Goal: Task Accomplishment & Management: Use online tool/utility

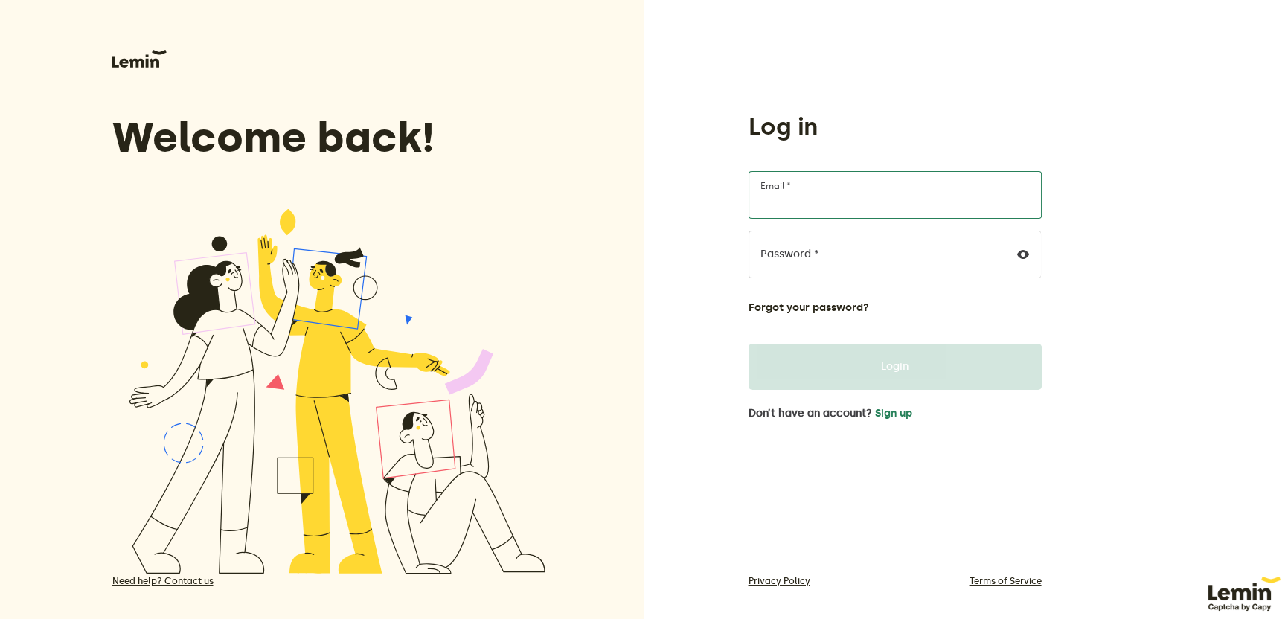
click at [826, 190] on input "Email *" at bounding box center [894, 195] width 293 height 48
type input "malli@mattakumar.com"
click at [673, 246] on div "Log in malli@mattakumar.com Email * Password * Forgot your password? Login Don’…" at bounding box center [966, 317] width 644 height 635
click at [821, 193] on input "Email *" at bounding box center [894, 195] width 293 height 48
type input "[EMAIL_ADDRESS][DOMAIN_NAME]"
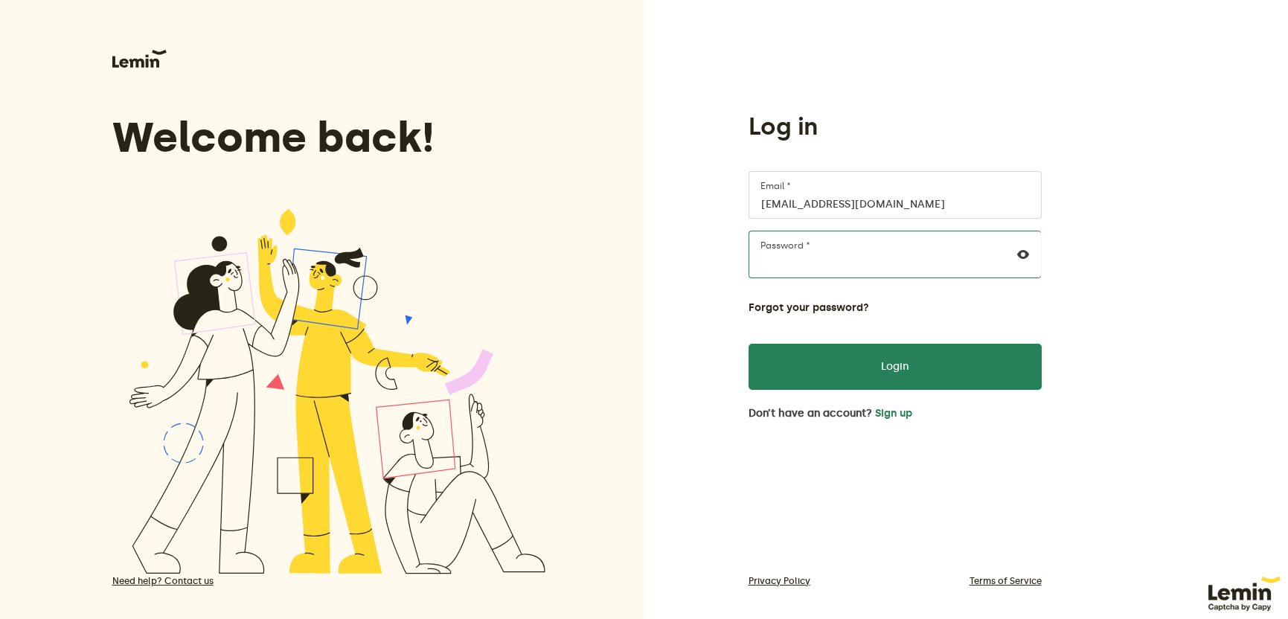
click at [658, 267] on div "Log in seema.k@pyritetechnologies.com Email * Password * Forgot your password? …" at bounding box center [966, 317] width 644 height 635
click at [696, 266] on div "Log in seema.k@pyritetechnologies.com Email * Password * Forgot your password? …" at bounding box center [966, 317] width 644 height 635
click at [690, 272] on div "Log in seema.k@pyritetechnologies.com Email * Password * Forgot your password? …" at bounding box center [966, 317] width 644 height 635
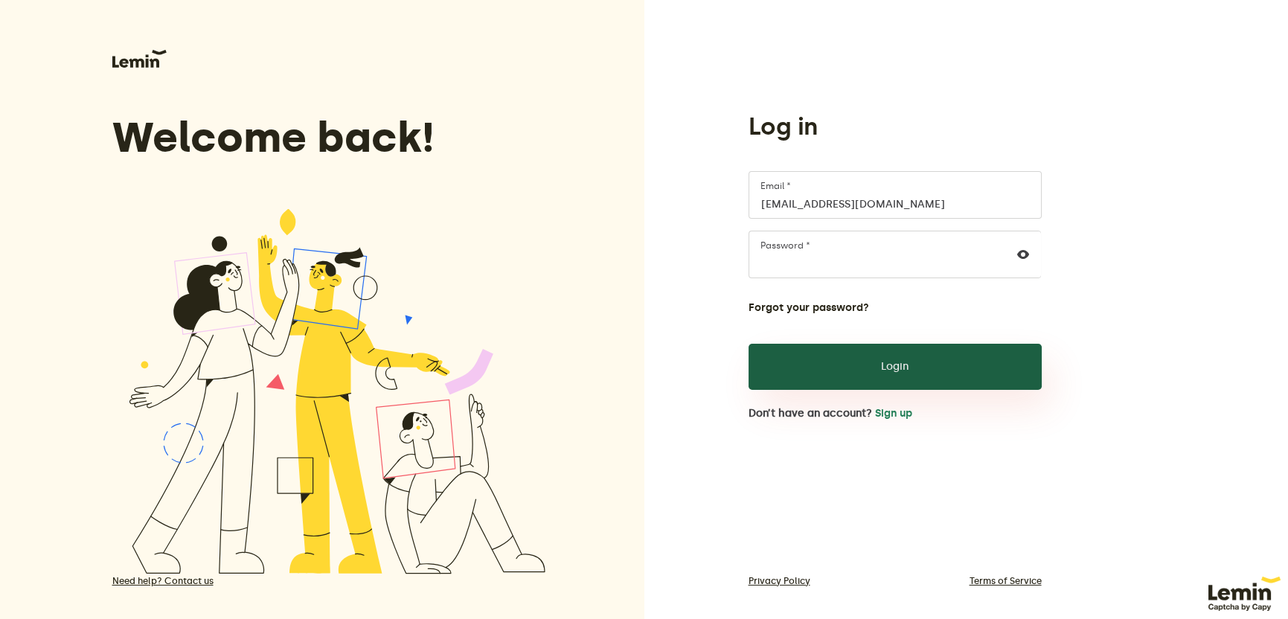
click at [883, 364] on button "Login" at bounding box center [894, 367] width 293 height 46
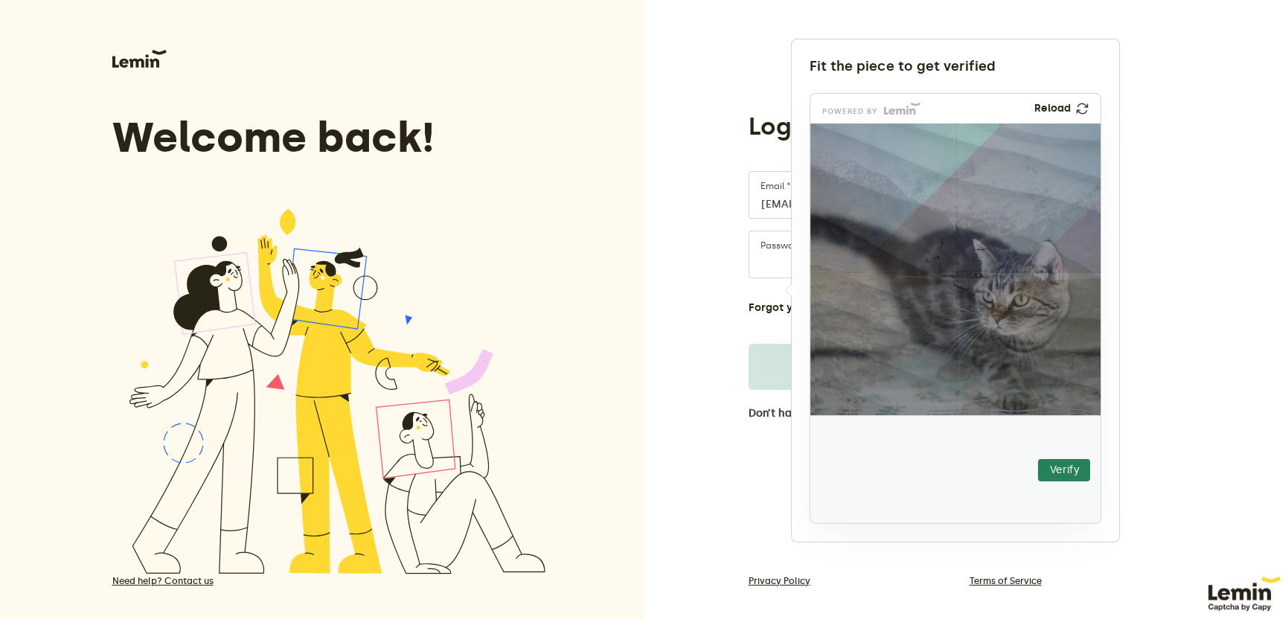
drag, startPoint x: 875, startPoint y: 462, endPoint x: 963, endPoint y: 248, distance: 231.8
click at [963, 248] on img at bounding box center [865, 345] width 510 height 292
click at [1071, 469] on button "Verify" at bounding box center [1064, 470] width 52 height 22
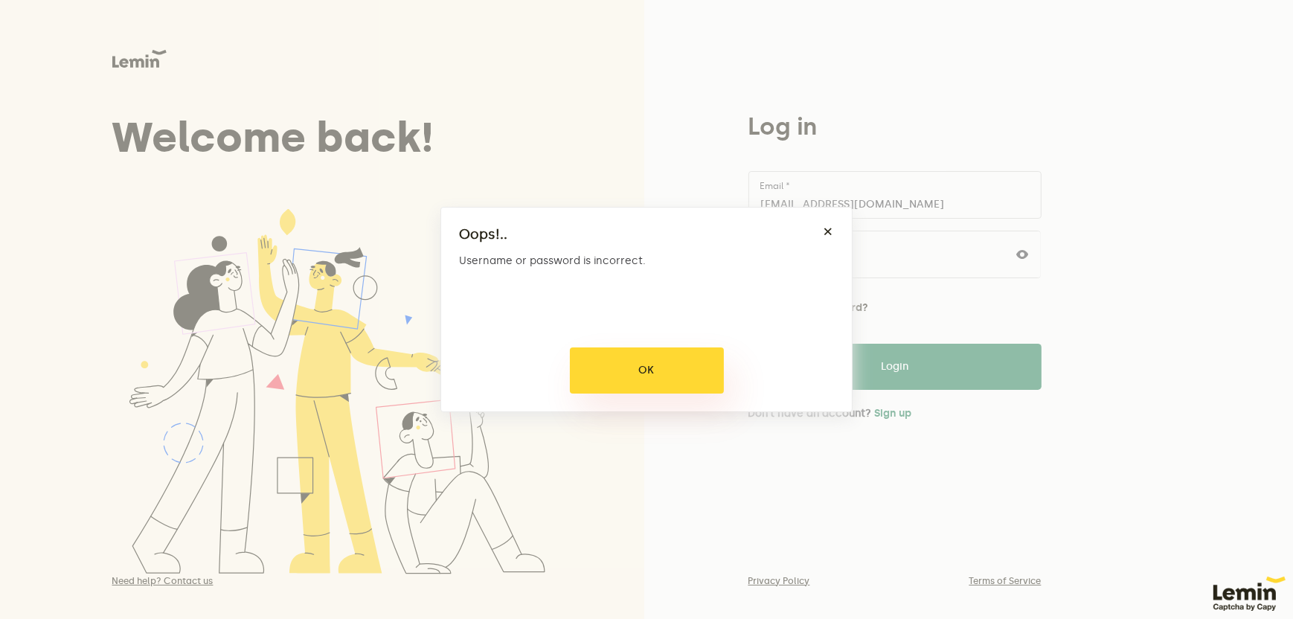
click at [636, 376] on button "OK" at bounding box center [647, 370] width 154 height 46
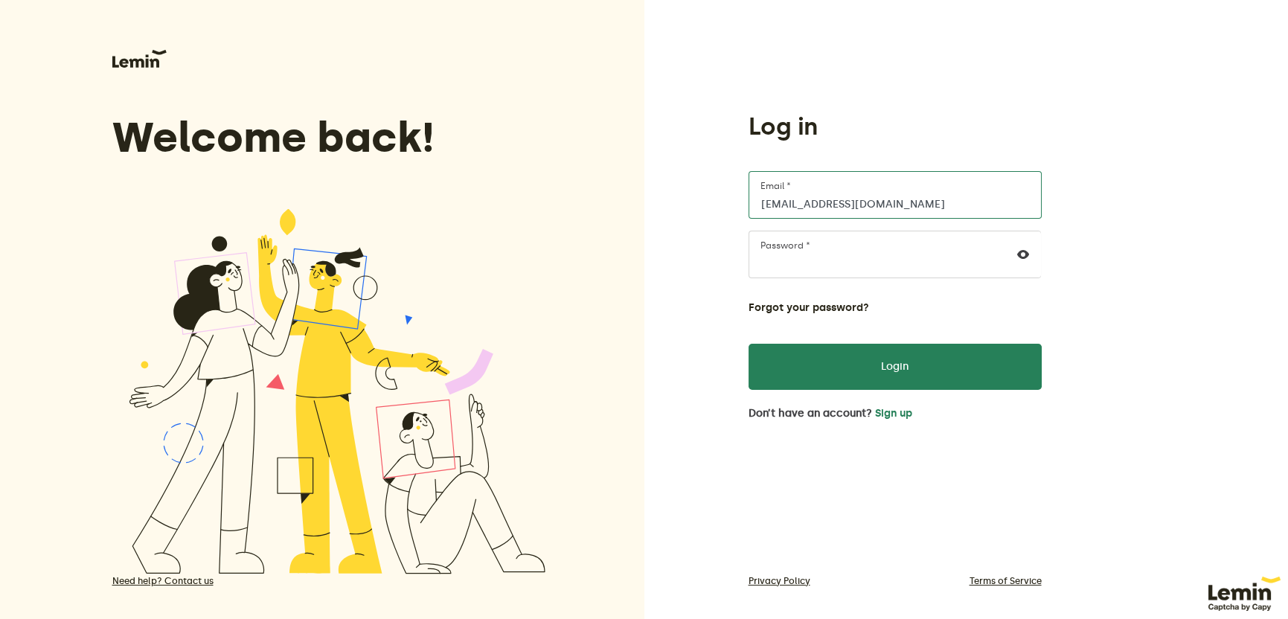
click at [804, 199] on input "[EMAIL_ADDRESS][DOMAIN_NAME]" at bounding box center [894, 195] width 293 height 48
click at [1023, 245] on div at bounding box center [1023, 254] width 36 height 46
click at [1023, 252] on icon at bounding box center [1023, 254] width 12 height 12
click at [690, 266] on div "Log in seema.k@pyritetechnologies.com Email * Password * Forgot your password? …" at bounding box center [966, 317] width 644 height 635
click at [884, 411] on button "Sign up" at bounding box center [893, 414] width 37 height 12
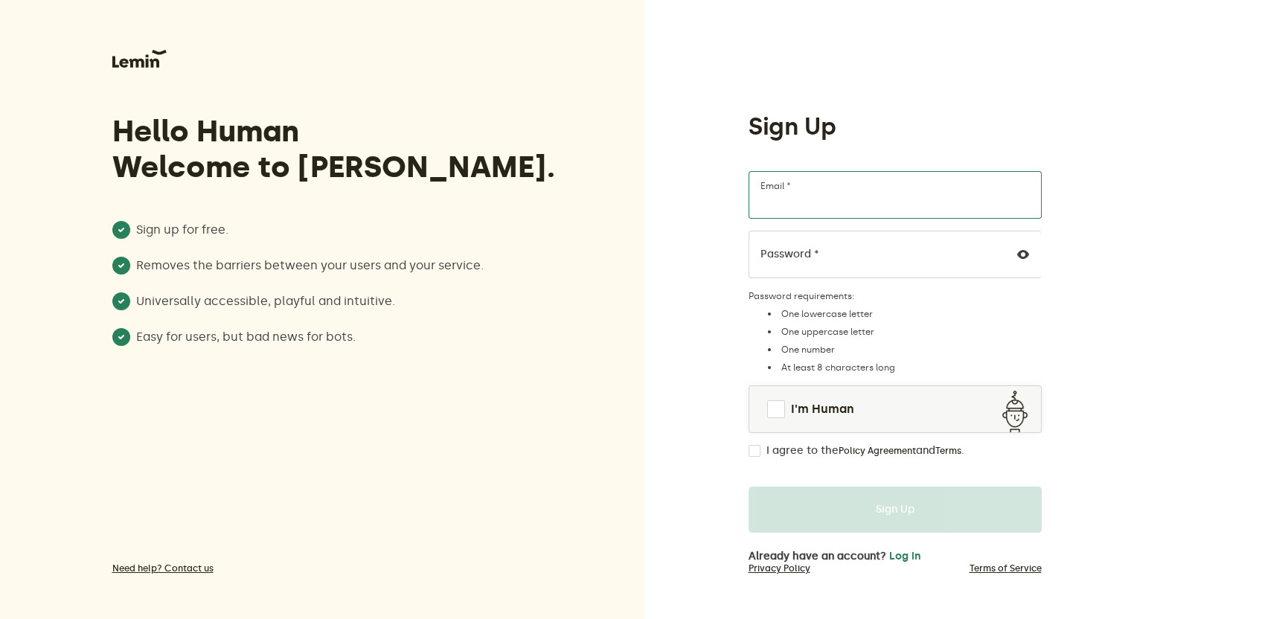
click at [801, 200] on input "Email *" at bounding box center [894, 195] width 293 height 48
type input "[EMAIL_ADDRESS][DOMAIN_NAME]"
click at [1114, 311] on div "Sign Up seema.k@pyritetechnologies.com Email * Password * Password requirements…" at bounding box center [966, 311] width 644 height 622
click at [773, 408] on span at bounding box center [776, 409] width 18 height 18
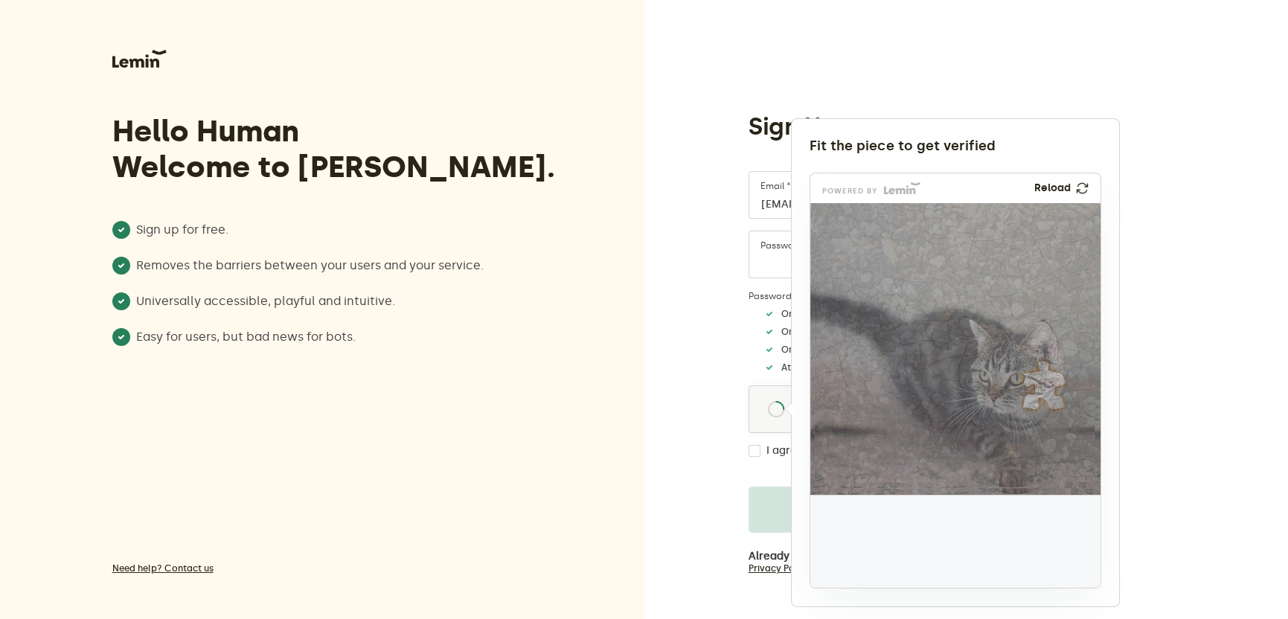
drag, startPoint x: 858, startPoint y: 547, endPoint x: 1041, endPoint y: 389, distance: 241.6
click at [1041, 389] on img at bounding box center [944, 484] width 481 height 292
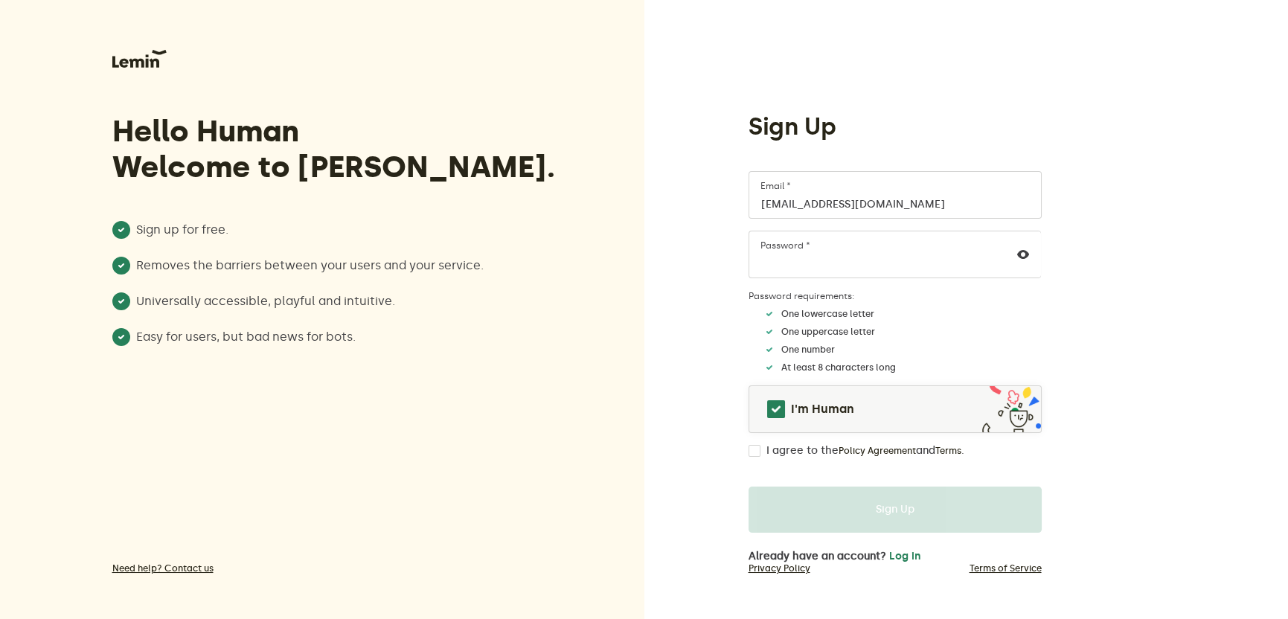
click at [752, 450] on input "I agree to the Policy Agreement and Terms ." at bounding box center [754, 451] width 12 height 12
checkbox input "true"
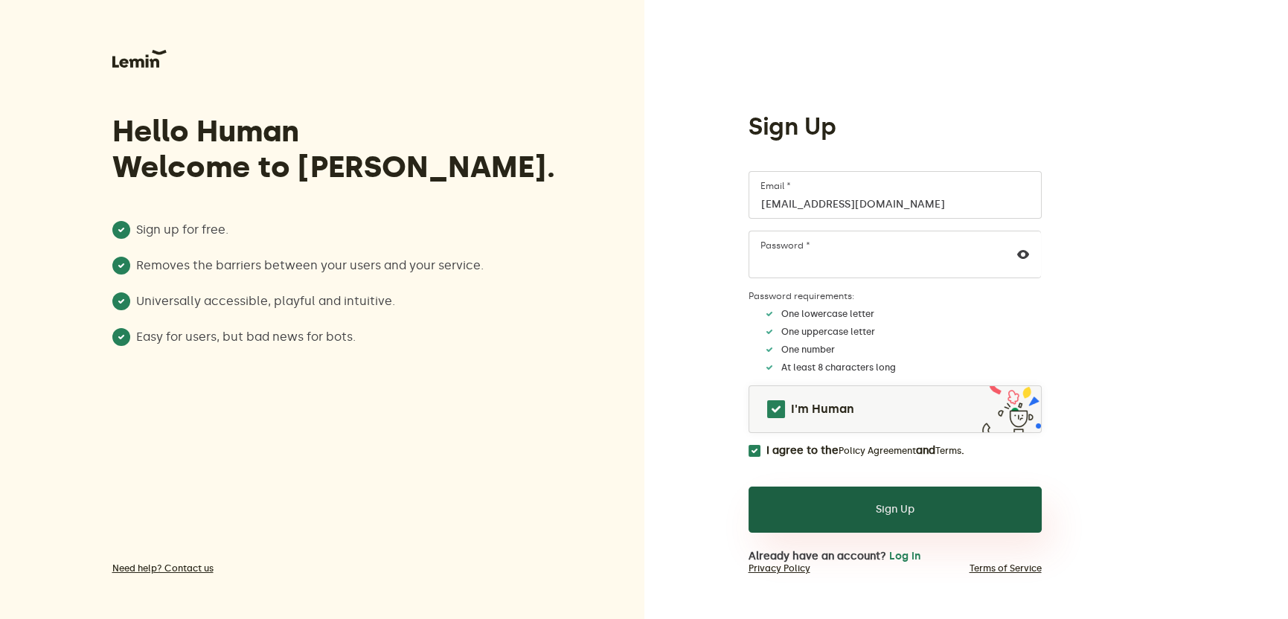
click at [899, 509] on button "Sign Up" at bounding box center [894, 510] width 293 height 46
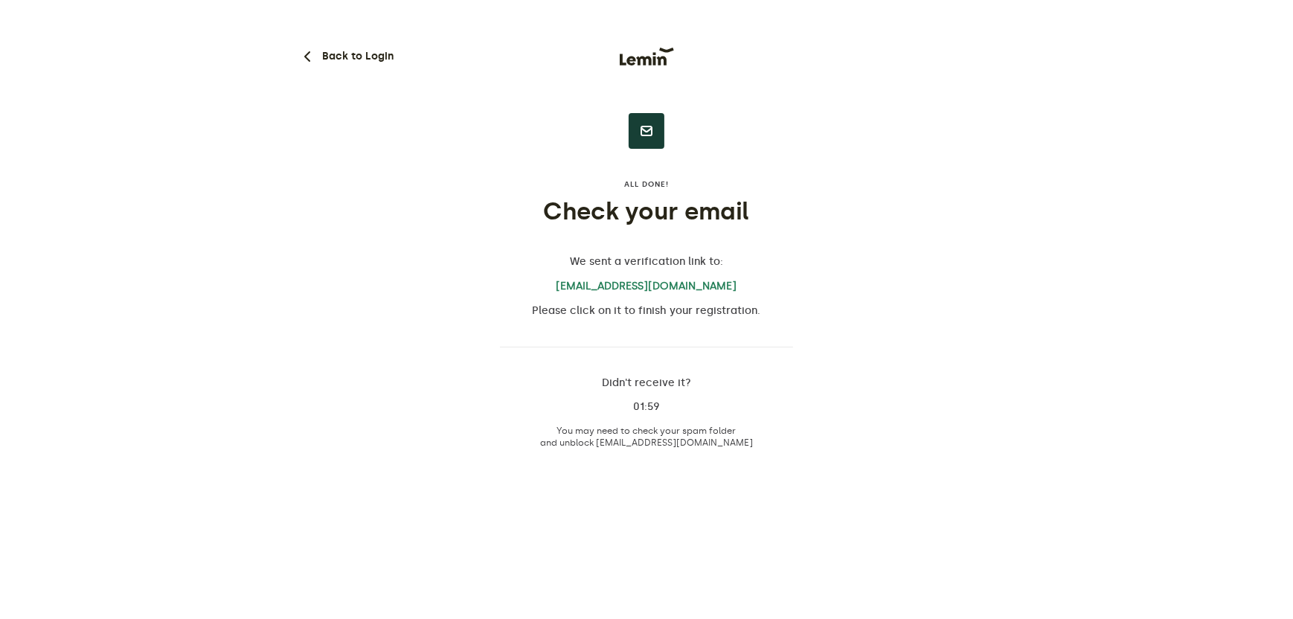
click at [559, 308] on p "Please click on it to finish your registration." at bounding box center [646, 311] width 293 height 12
click at [633, 307] on p "Please click on it to finish your registration." at bounding box center [646, 311] width 293 height 12
click at [640, 284] on link "[EMAIL_ADDRESS][DOMAIN_NAME]" at bounding box center [646, 286] width 293 height 13
click at [686, 282] on link "[EMAIL_ADDRESS][DOMAIN_NAME]" at bounding box center [646, 286] width 293 height 13
click at [438, 252] on div "Back to Login All done! Check your email We sent a verification link to: seema.…" at bounding box center [646, 230] width 696 height 460
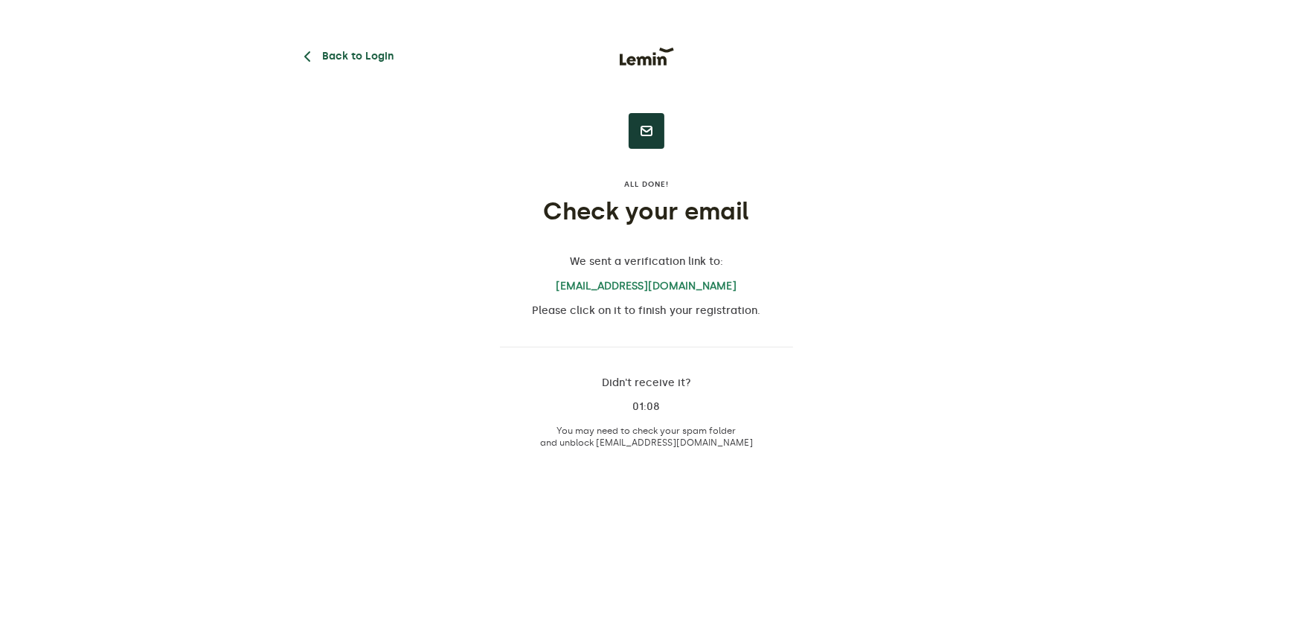
click at [364, 48] on button "Back to Login" at bounding box center [345, 57] width 95 height 18
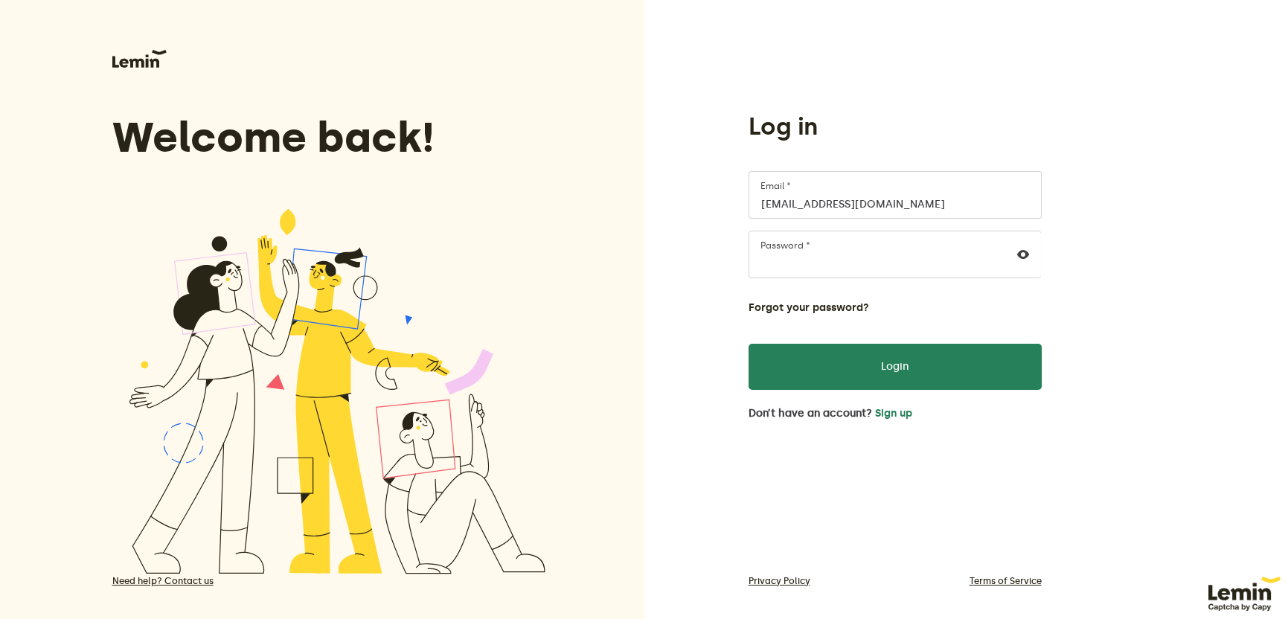
click at [1082, 333] on div "Log in seema.k@pyritetechnologies.com Email * Password * Forgot your password? …" at bounding box center [966, 317] width 644 height 635
click at [1065, 256] on div "Log in seema.k@pyritetechnologies.com Email * Password * Forgot your password? …" at bounding box center [966, 317] width 644 height 635
click at [1023, 141] on div "Log in seema.k@pyritetechnologies.com Email * Password * Forgot your password? …" at bounding box center [894, 266] width 317 height 308
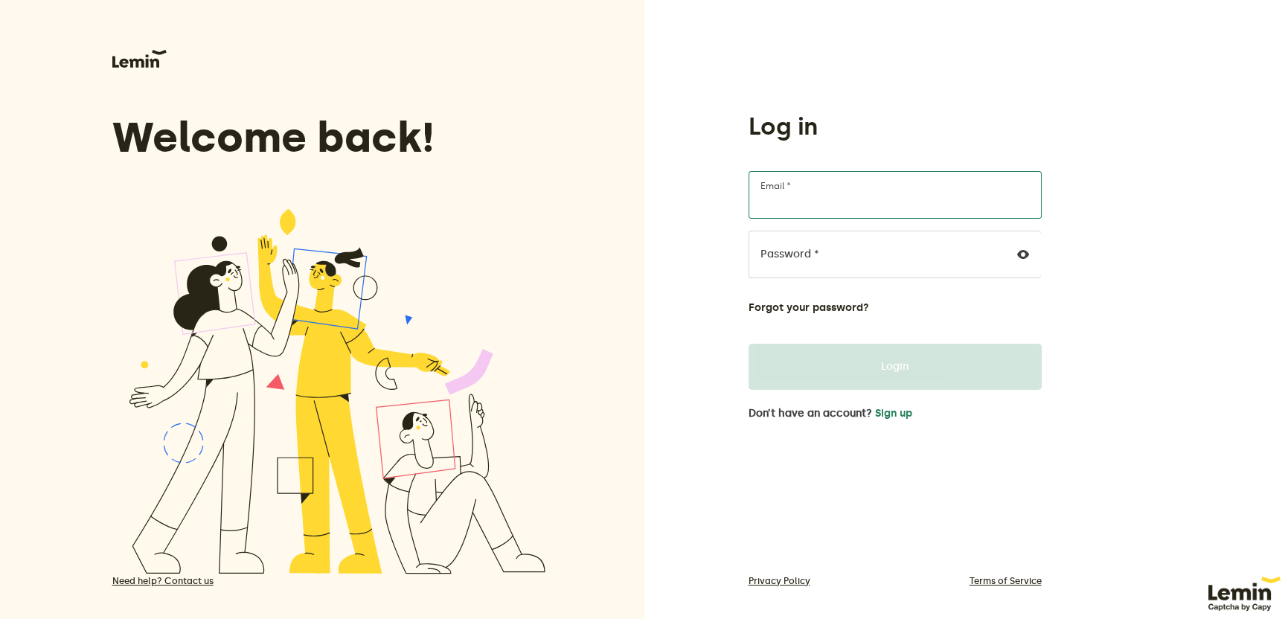
type input "[EMAIL_ADDRESS][DOMAIN_NAME]"
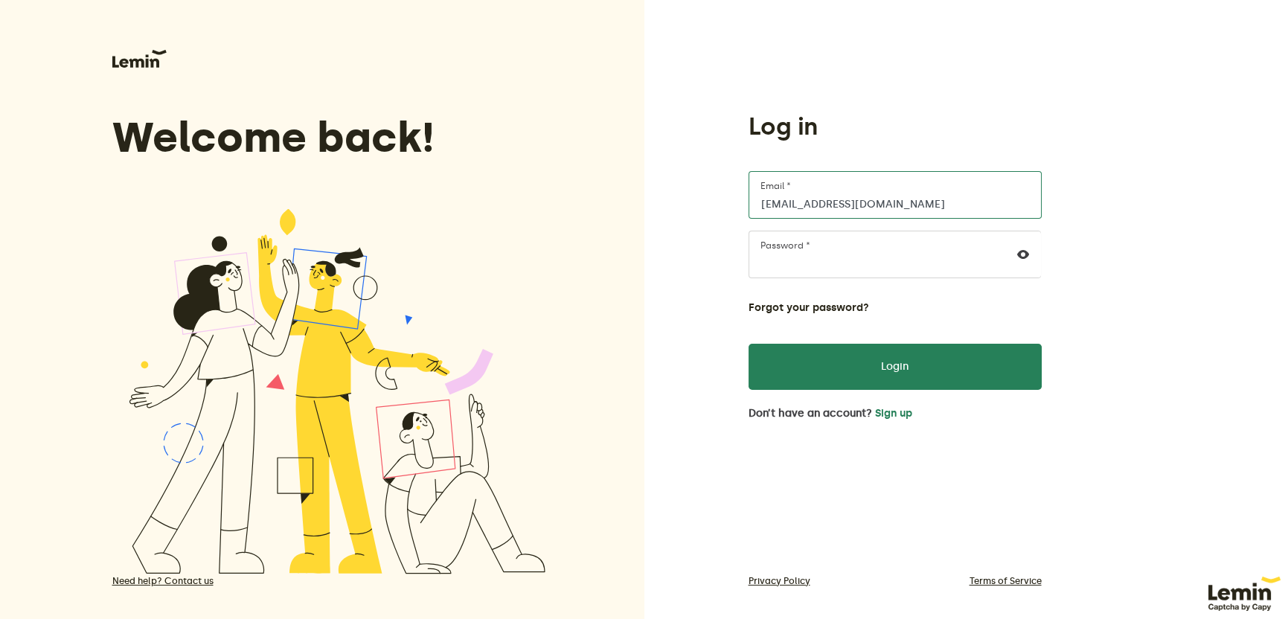
drag, startPoint x: 946, startPoint y: 205, endPoint x: 649, endPoint y: 205, distance: 297.6
click at [649, 205] on div "Log in seema.k@pyritetechnologies.com Email * Password * Forgot your password? …" at bounding box center [966, 317] width 644 height 635
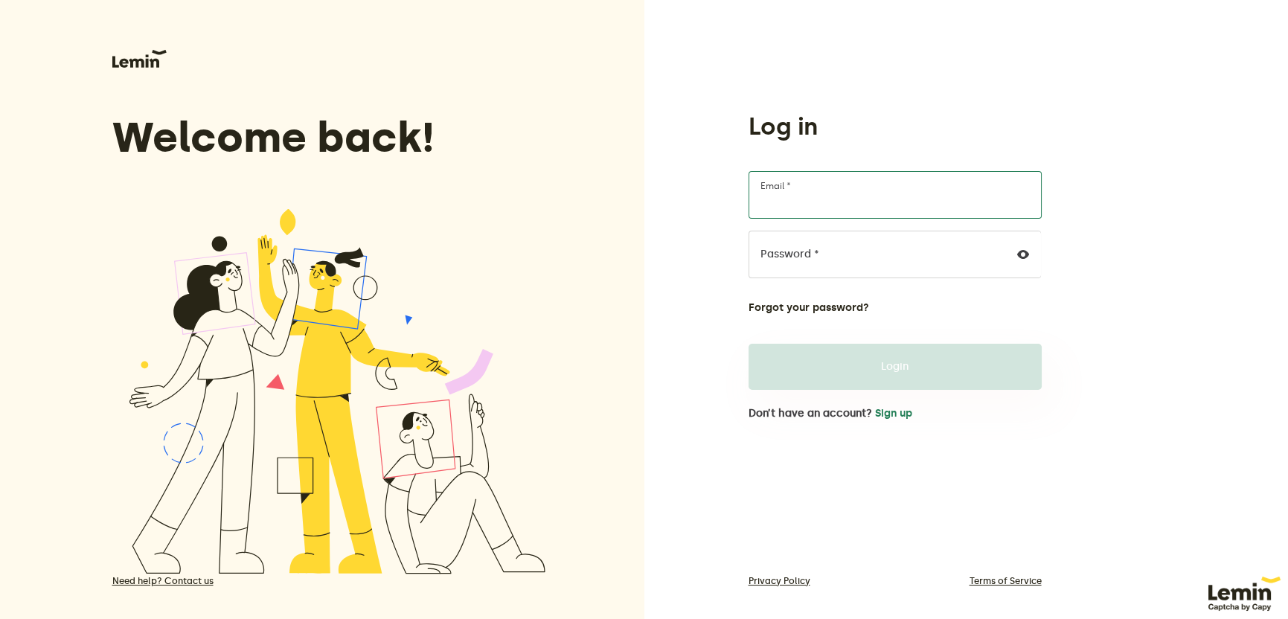
type input "[EMAIL_ADDRESS][DOMAIN_NAME]"
click at [903, 365] on button "Login" at bounding box center [894, 367] width 293 height 46
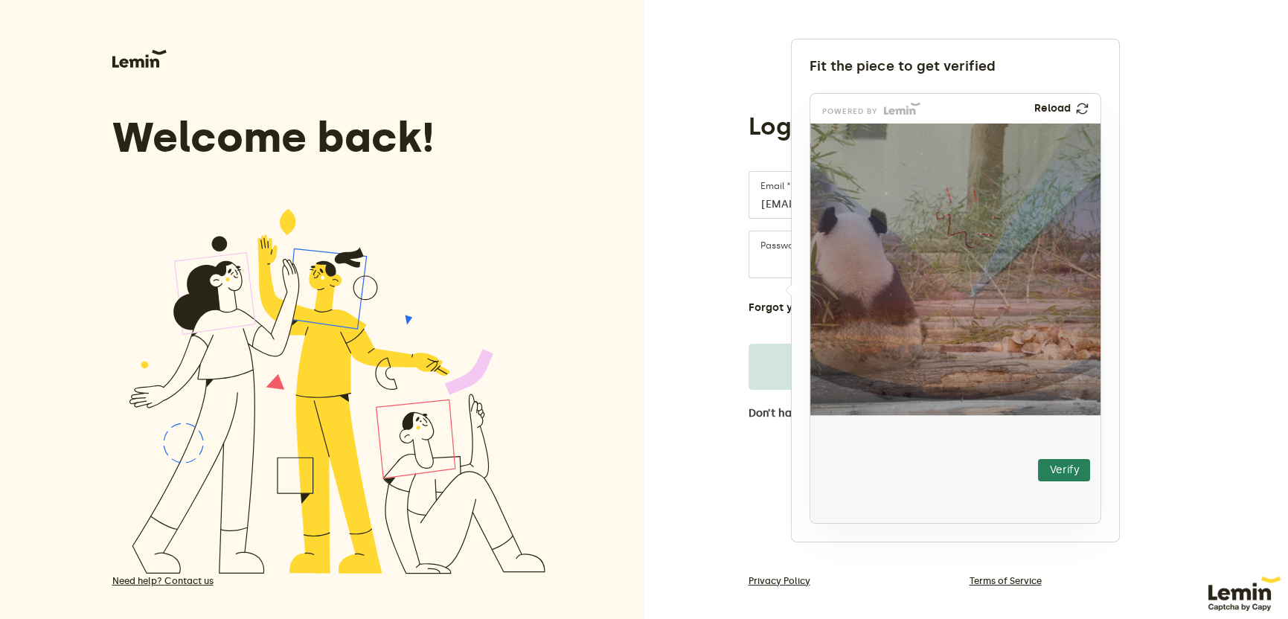
drag, startPoint x: 865, startPoint y: 461, endPoint x: 970, endPoint y: 212, distance: 270.4
click at [970, 212] on img at bounding box center [880, 309] width 510 height 292
click at [1071, 469] on button "Verify" at bounding box center [1064, 470] width 52 height 22
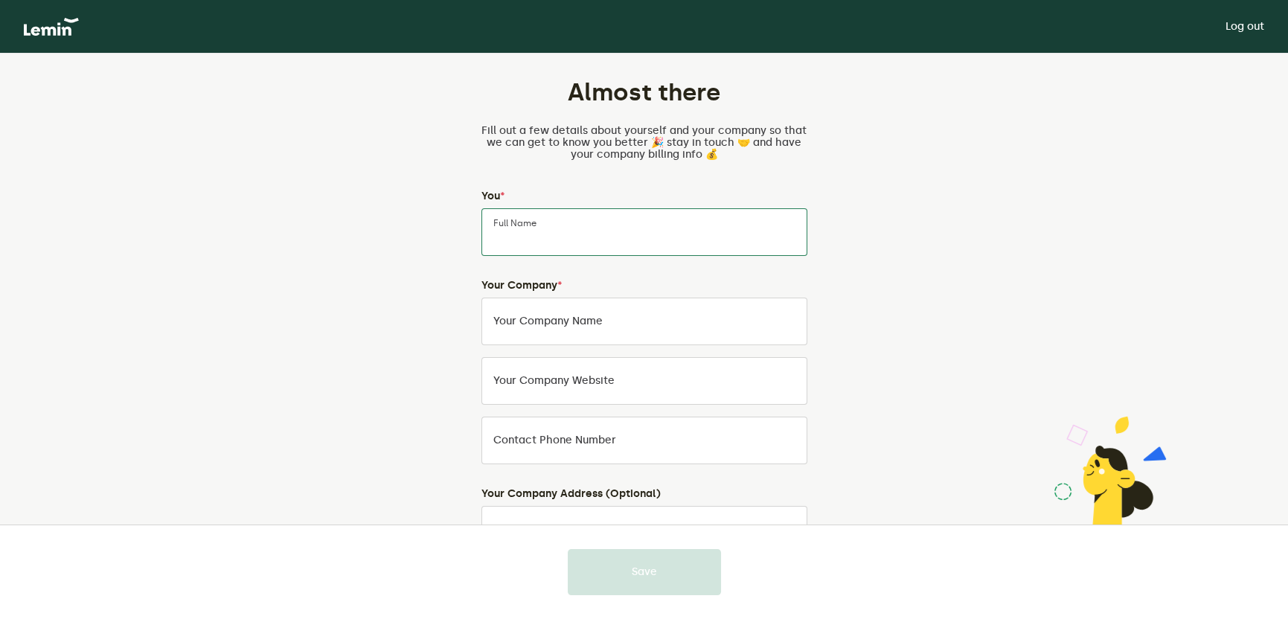
click at [561, 229] on input "Full Name" at bounding box center [644, 232] width 326 height 48
type input "S"
click at [554, 235] on input "Seema" at bounding box center [644, 232] width 326 height 48
type input "[PERSON_NAME]"
click at [555, 321] on label "Your Company Name" at bounding box center [547, 321] width 109 height 12
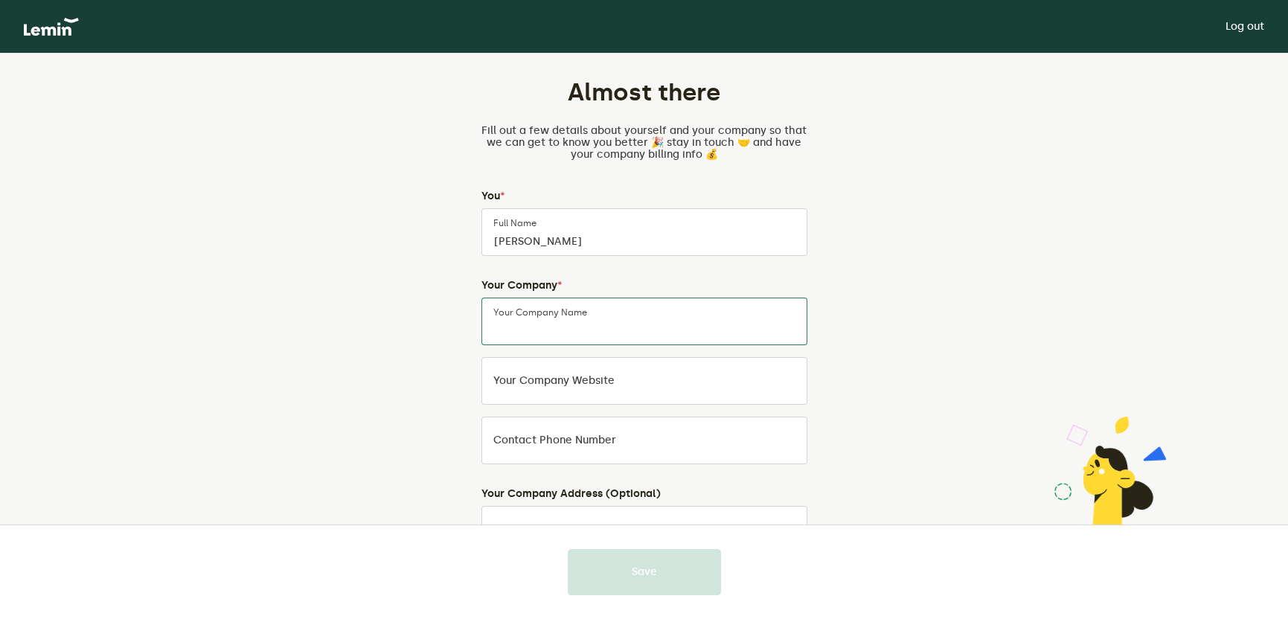
click at [555, 321] on input "Your Company Name" at bounding box center [644, 322] width 326 height 48
click at [545, 386] on label "Your company website" at bounding box center [553, 381] width 121 height 12
click at [545, 386] on input "Your company website" at bounding box center [644, 381] width 326 height 48
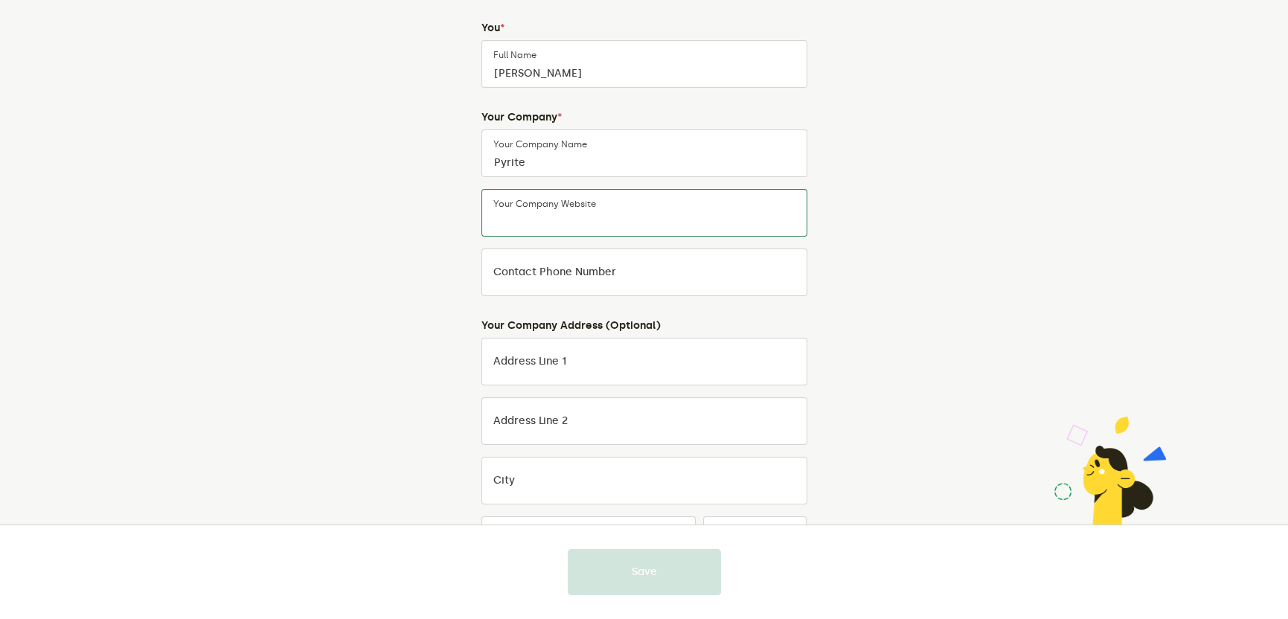
scroll to position [198, 0]
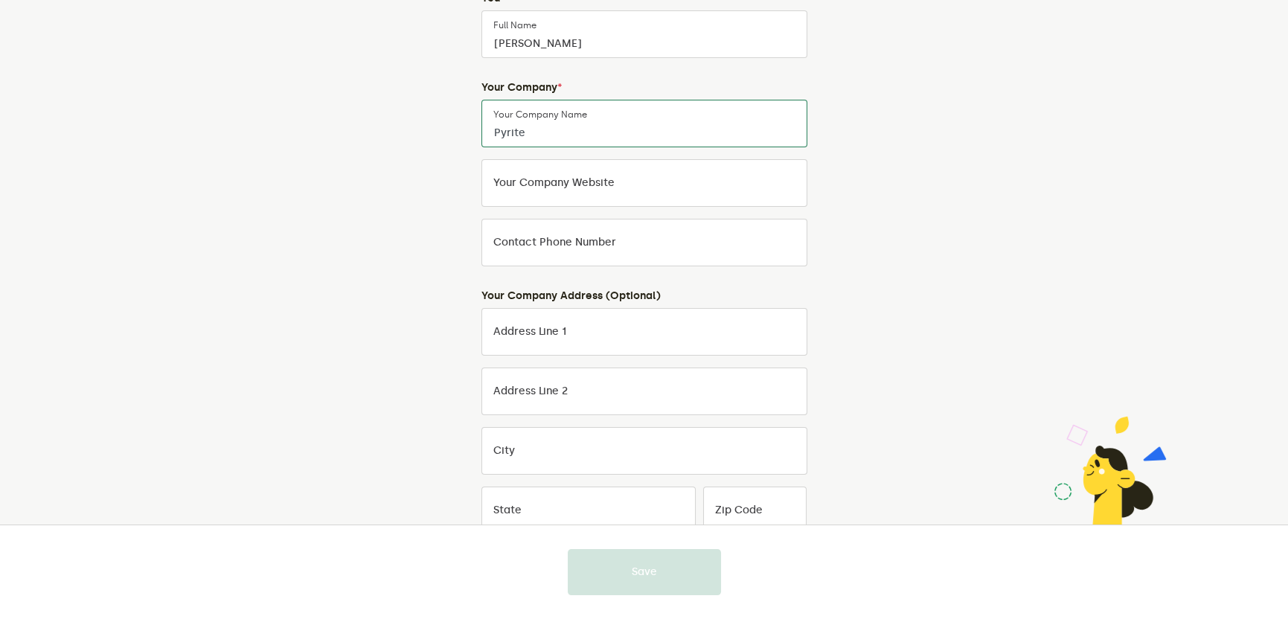
click at [546, 130] on input "Pyrite" at bounding box center [644, 124] width 326 height 48
type input "PyriteTechnologies"
click at [885, 151] on div "Almost there Fill out a few details about yourself and your company so that we …" at bounding box center [644, 302] width 696 height 892
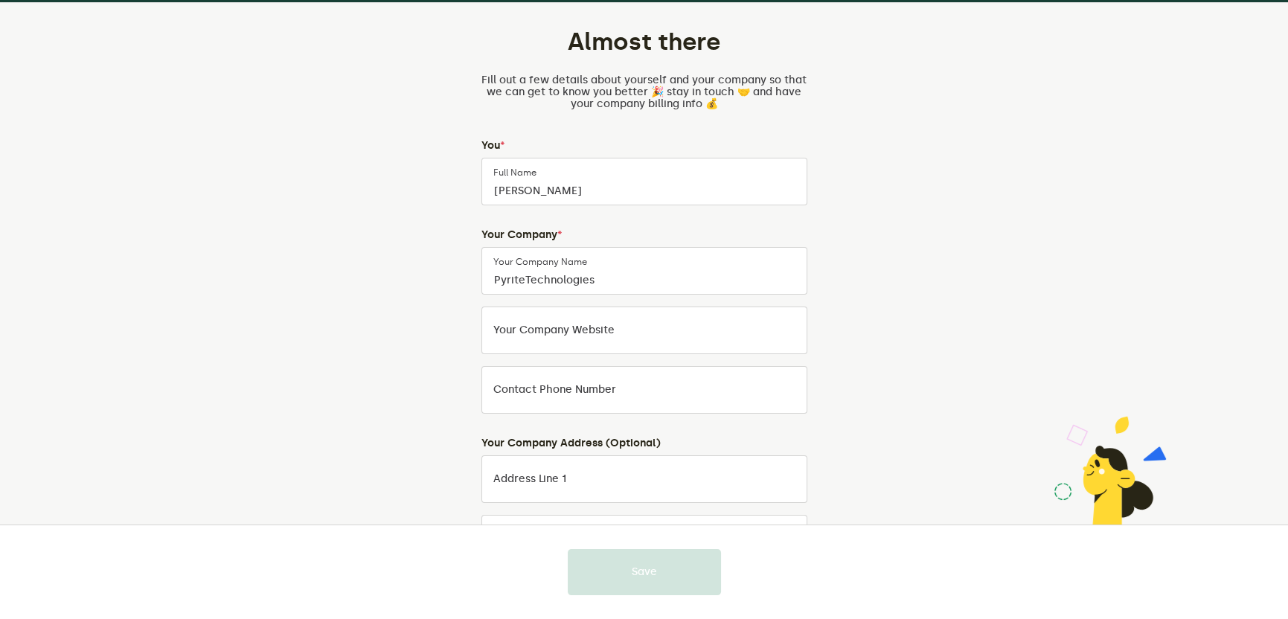
scroll to position [29, 0]
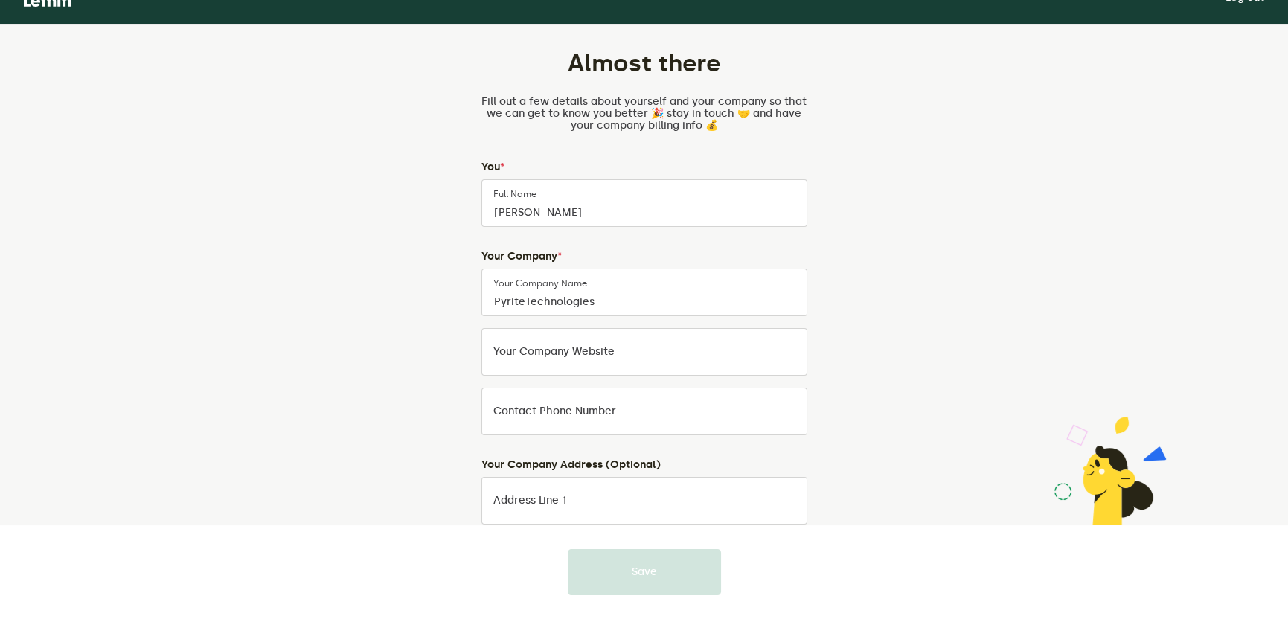
click at [568, 347] on label "Your company website" at bounding box center [553, 352] width 121 height 12
click at [568, 347] on input "Your company website" at bounding box center [644, 352] width 326 height 48
click at [557, 362] on input "Your company website" at bounding box center [644, 352] width 326 height 48
paste input "[URL][DOMAIN_NAME]"
type input "[URL][DOMAIN_NAME]"
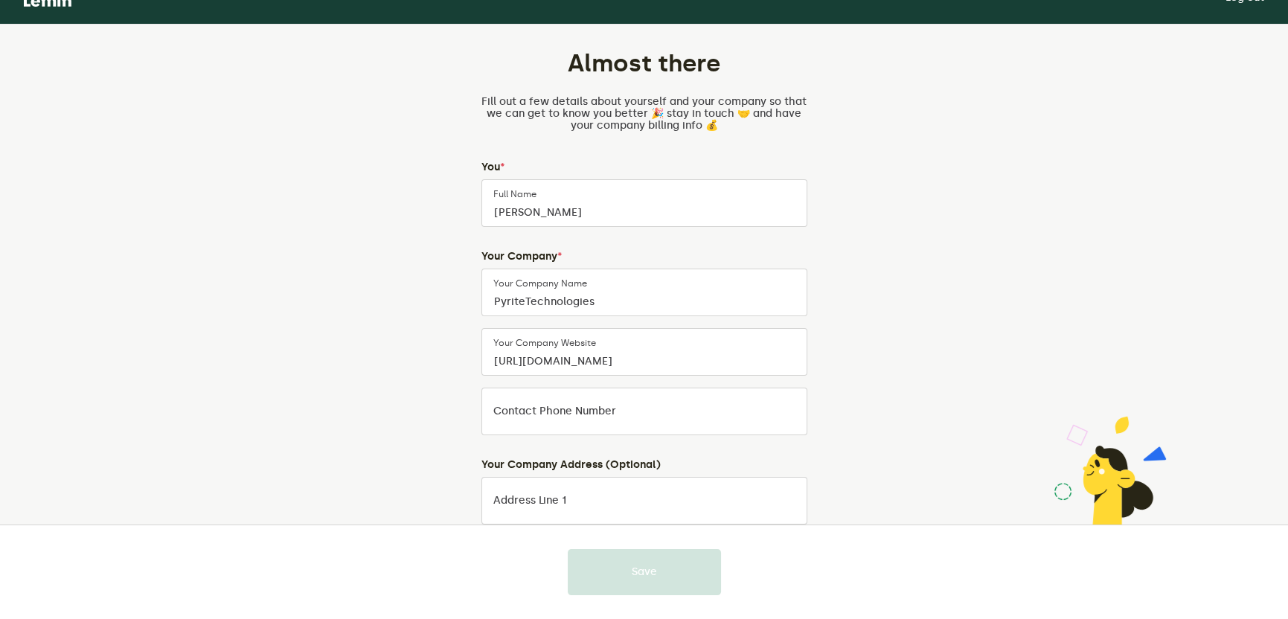
click at [530, 410] on label "Contact Phone Number" at bounding box center [554, 411] width 123 height 12
click at [530, 410] on input "Contact Phone Number" at bounding box center [644, 412] width 326 height 48
click at [943, 426] on div "Almost there Fill out a few details about yourself and your company so that we …" at bounding box center [644, 471] width 696 height 892
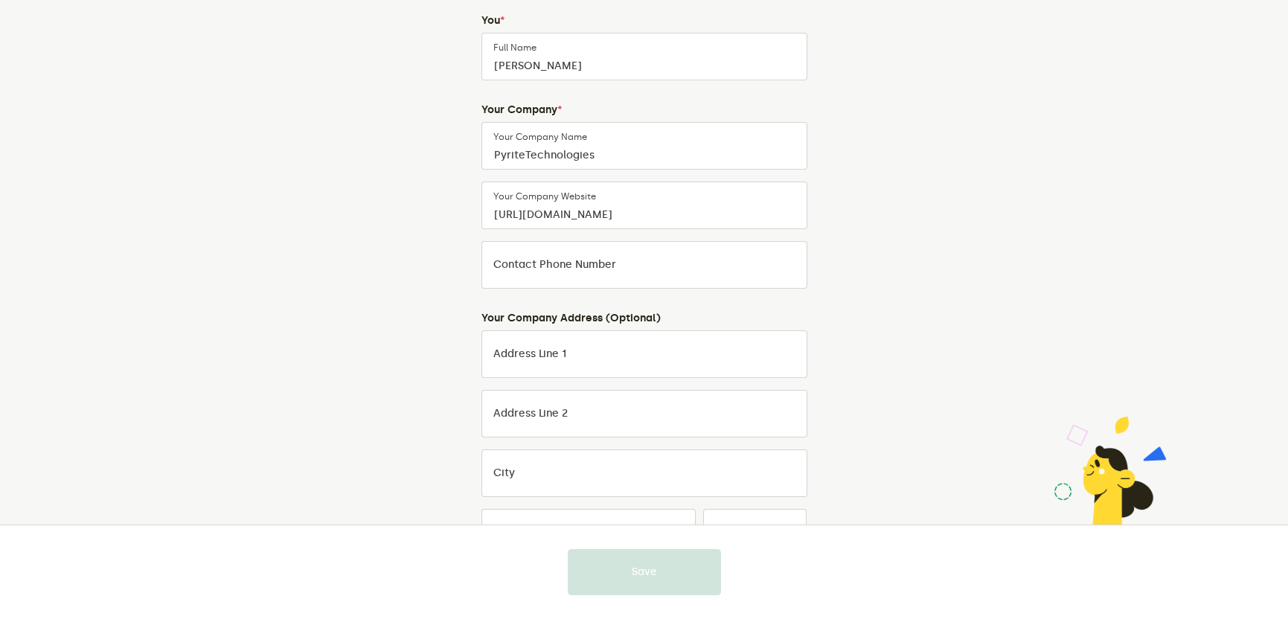
scroll to position [327, 0]
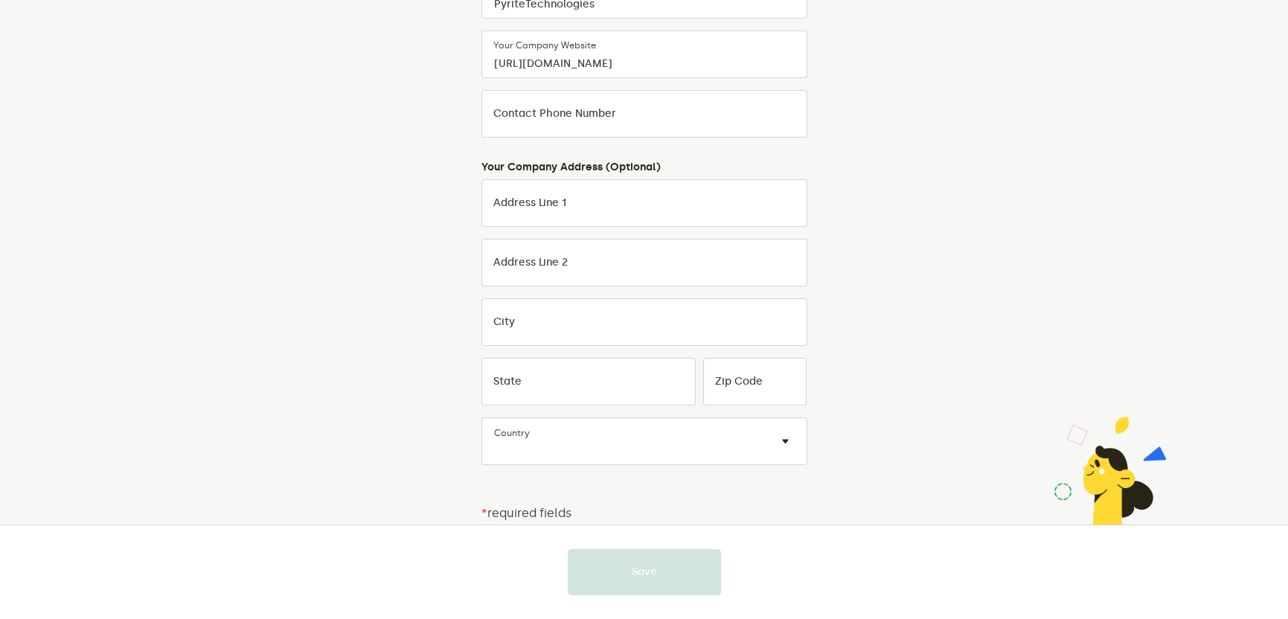
click at [569, 115] on label "Contact Phone Number" at bounding box center [554, 114] width 123 height 12
click at [569, 115] on input "Contact Phone Number" at bounding box center [644, 114] width 326 height 48
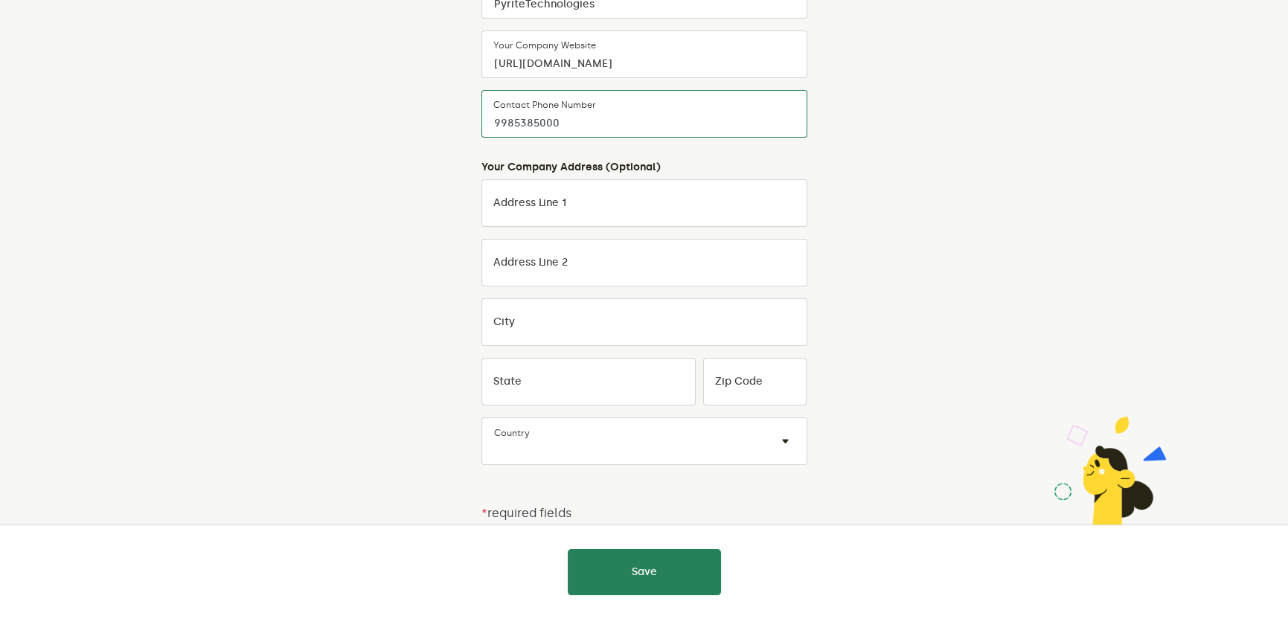
type input "9985385000"
click at [821, 166] on div "Almost there Fill out a few details about yourself and your company so that we …" at bounding box center [644, 173] width 696 height 892
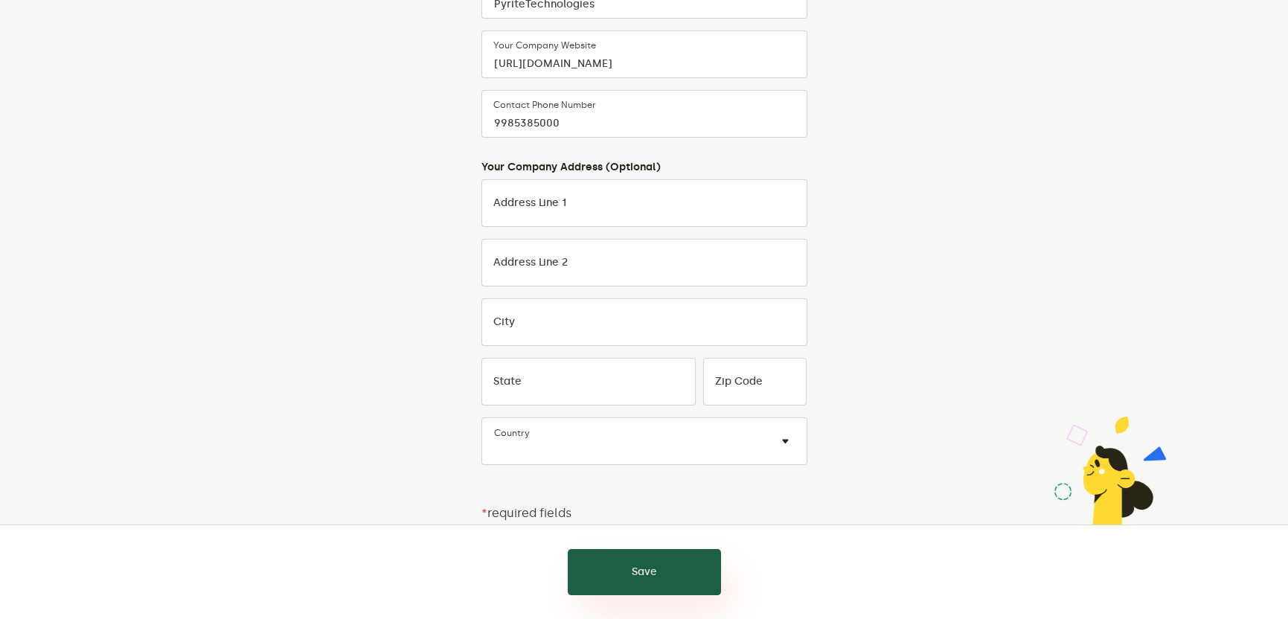
click at [662, 562] on button "Save" at bounding box center [644, 572] width 153 height 46
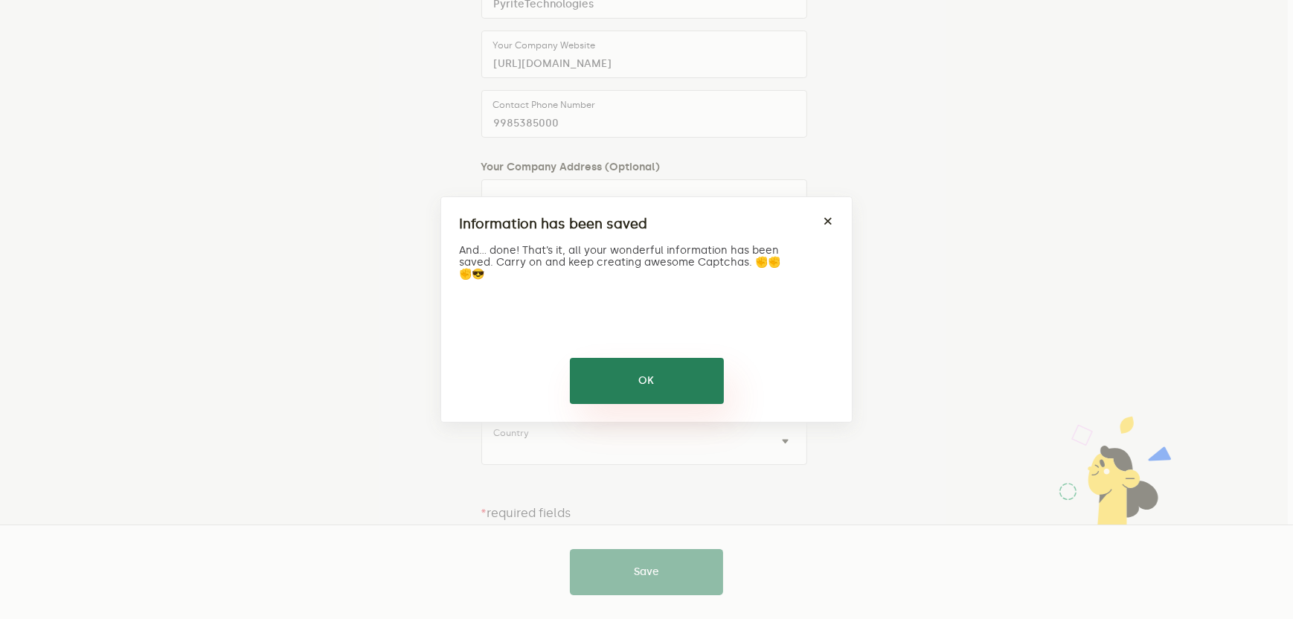
click at [635, 373] on button "OK" at bounding box center [647, 381] width 154 height 46
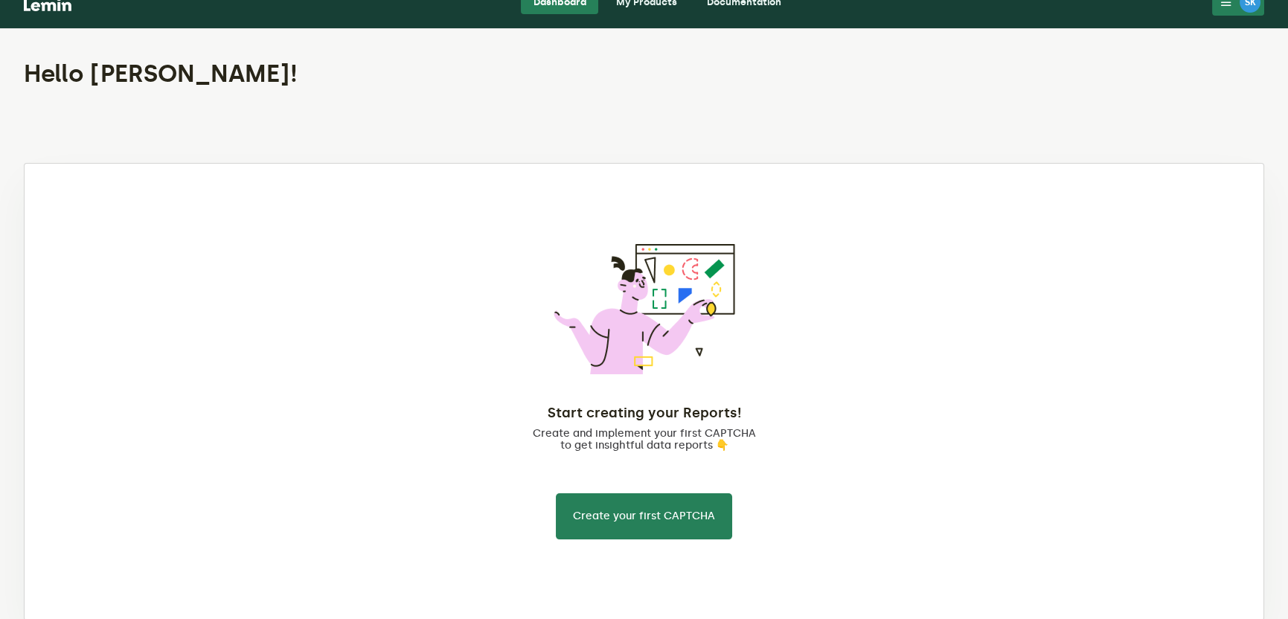
scroll to position [50, 0]
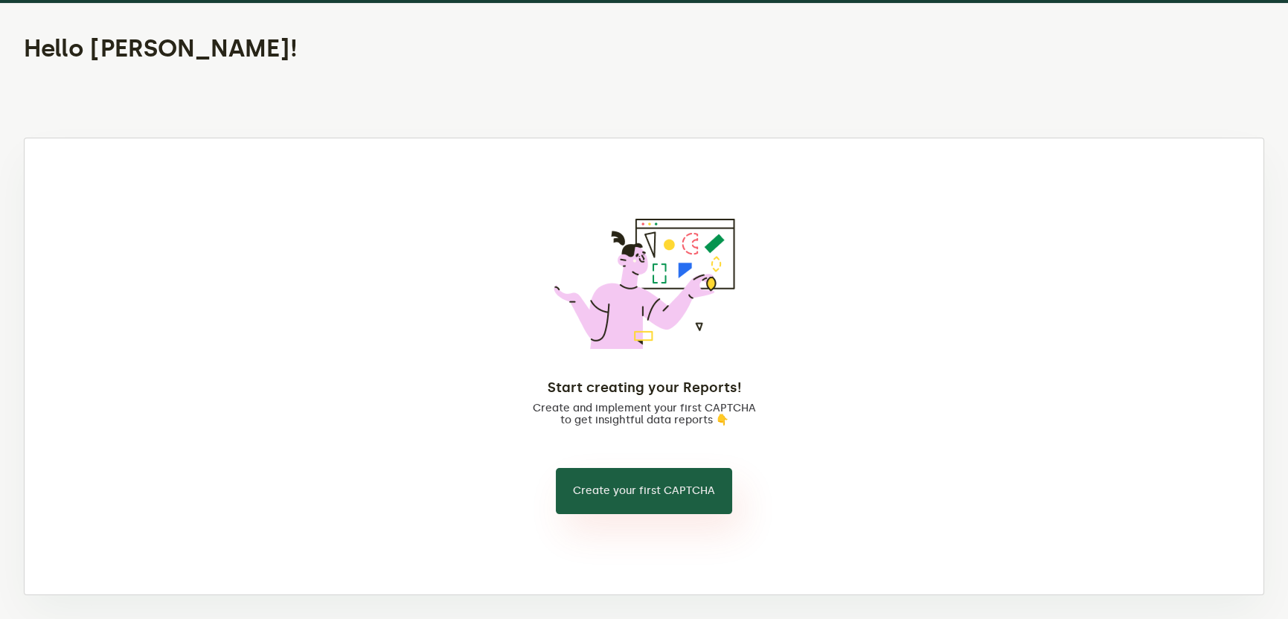
click at [674, 493] on button "Create your first CAPTCHA" at bounding box center [644, 491] width 176 height 46
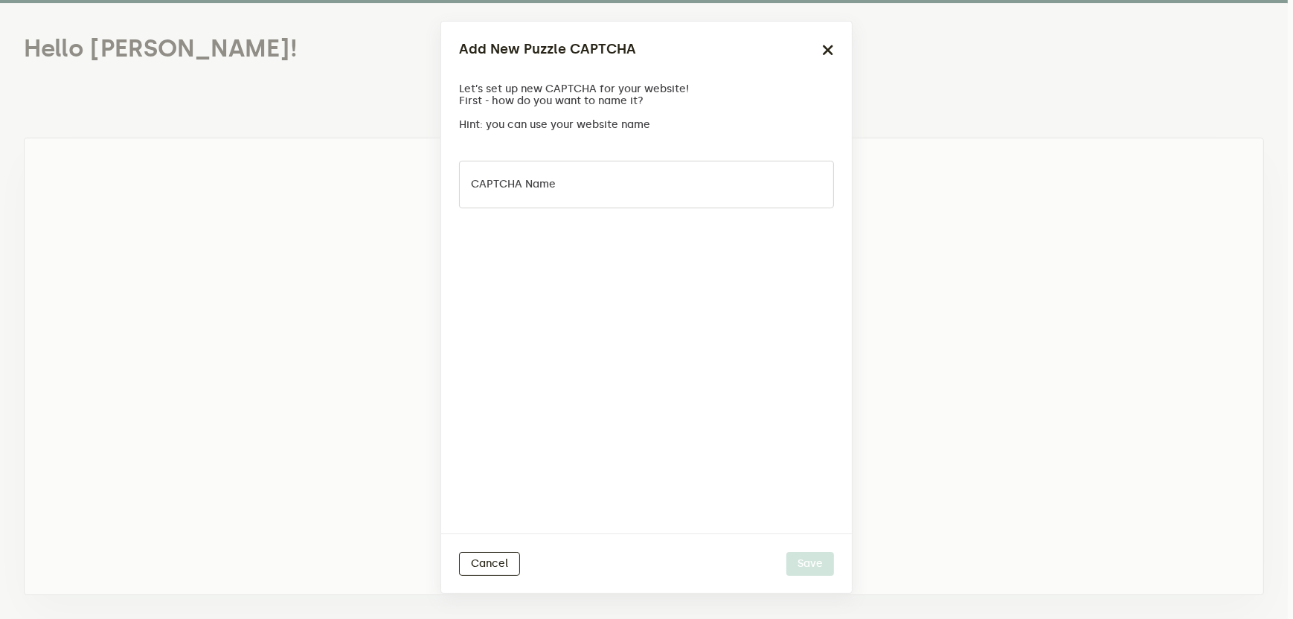
click at [542, 187] on label "CAPTCHA name" at bounding box center [513, 185] width 85 height 12
click at [542, 187] on input "CAPTCHA name" at bounding box center [646, 185] width 375 height 48
type input "F"
type input "[PERSON_NAME]"
click at [797, 558] on button "Save" at bounding box center [810, 564] width 48 height 24
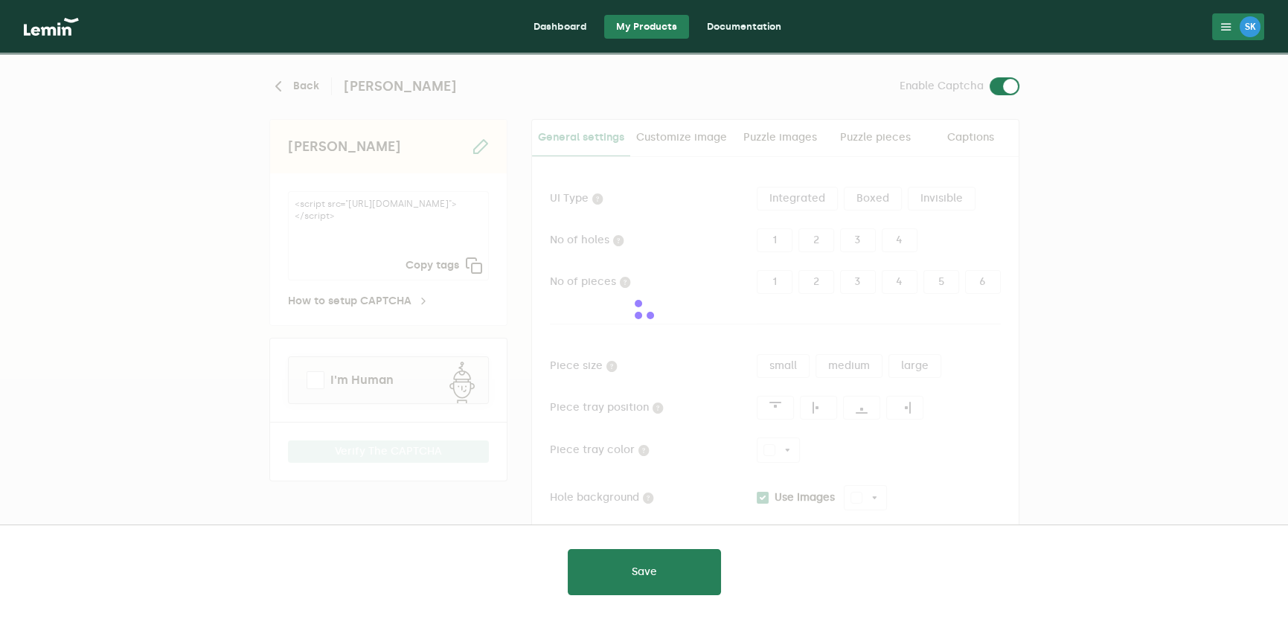
type input "white"
checkbox input "true"
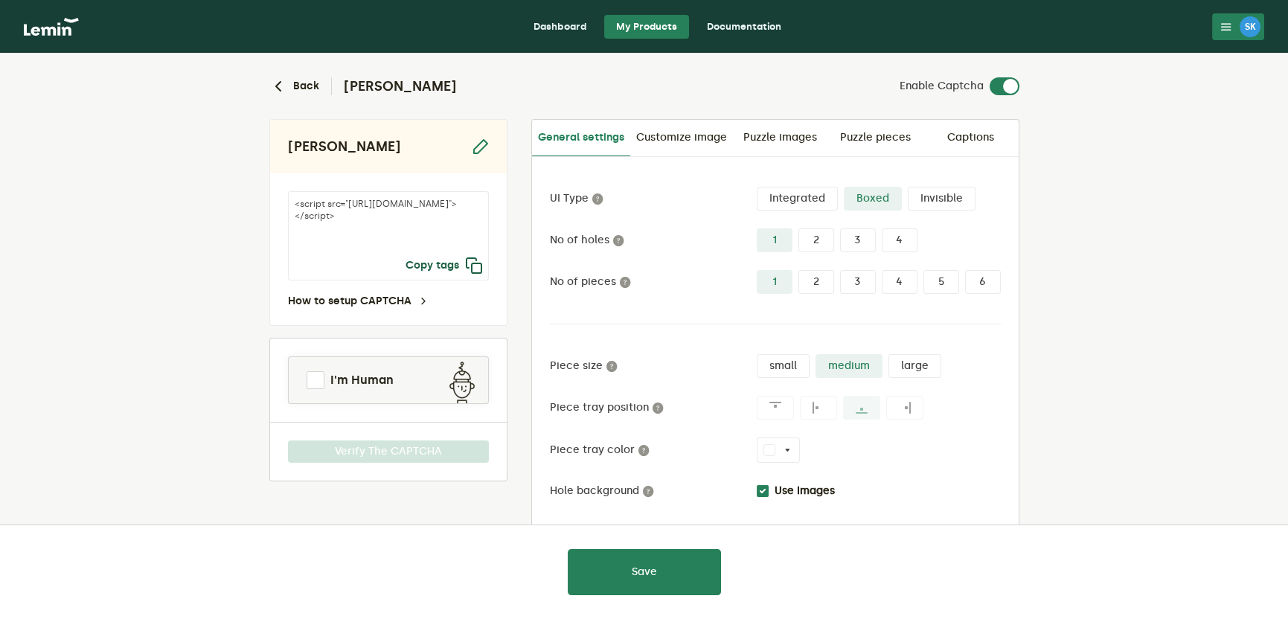
click at [430, 263] on button "Copy tags" at bounding box center [443, 266] width 77 height 18
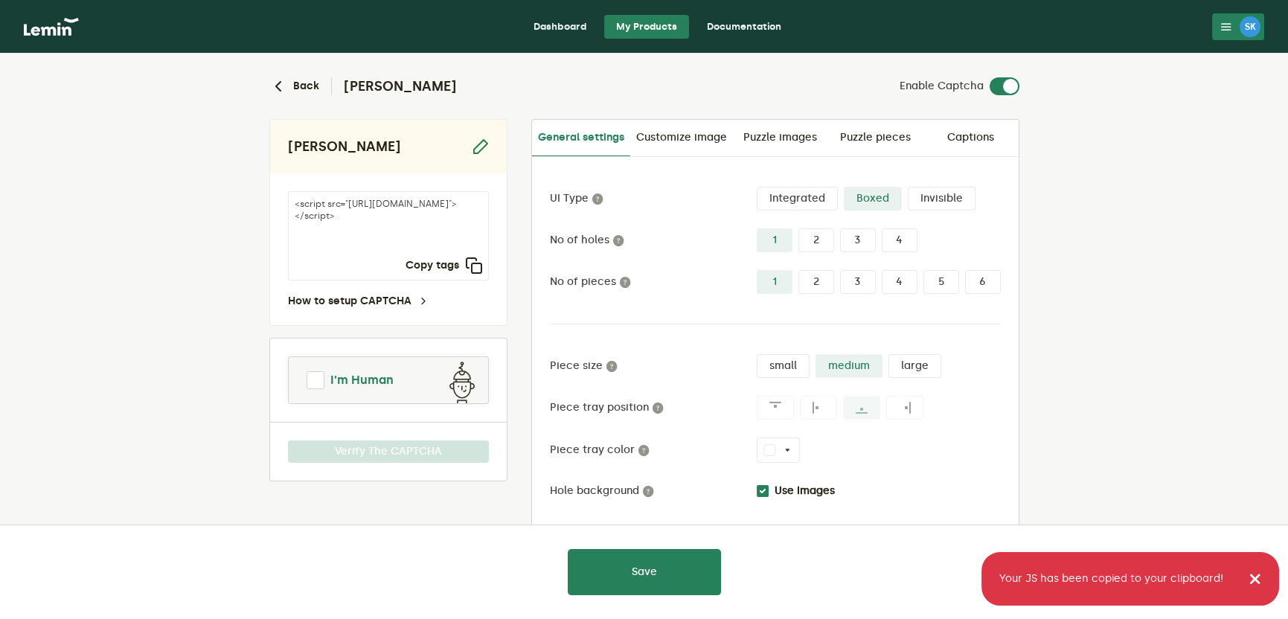
click at [345, 376] on span "I'm Human" at bounding box center [361, 380] width 63 height 18
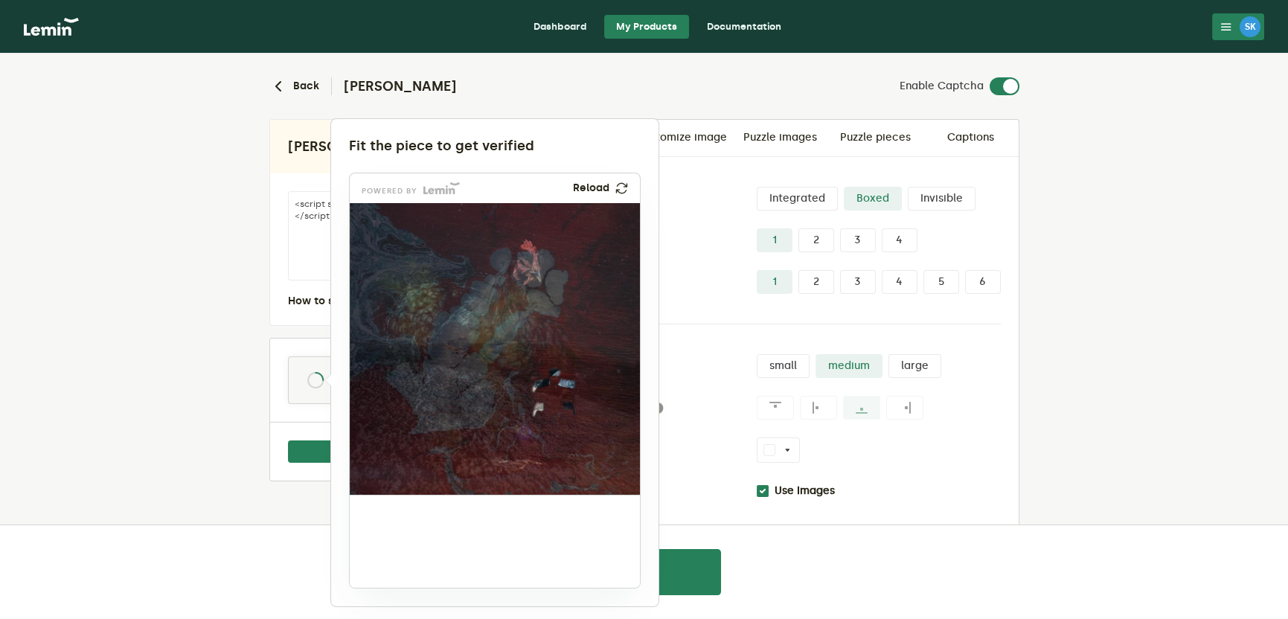
drag, startPoint x: 391, startPoint y: 533, endPoint x: 549, endPoint y: 391, distance: 212.3
click at [547, 388] on img at bounding box center [455, 499] width 481 height 292
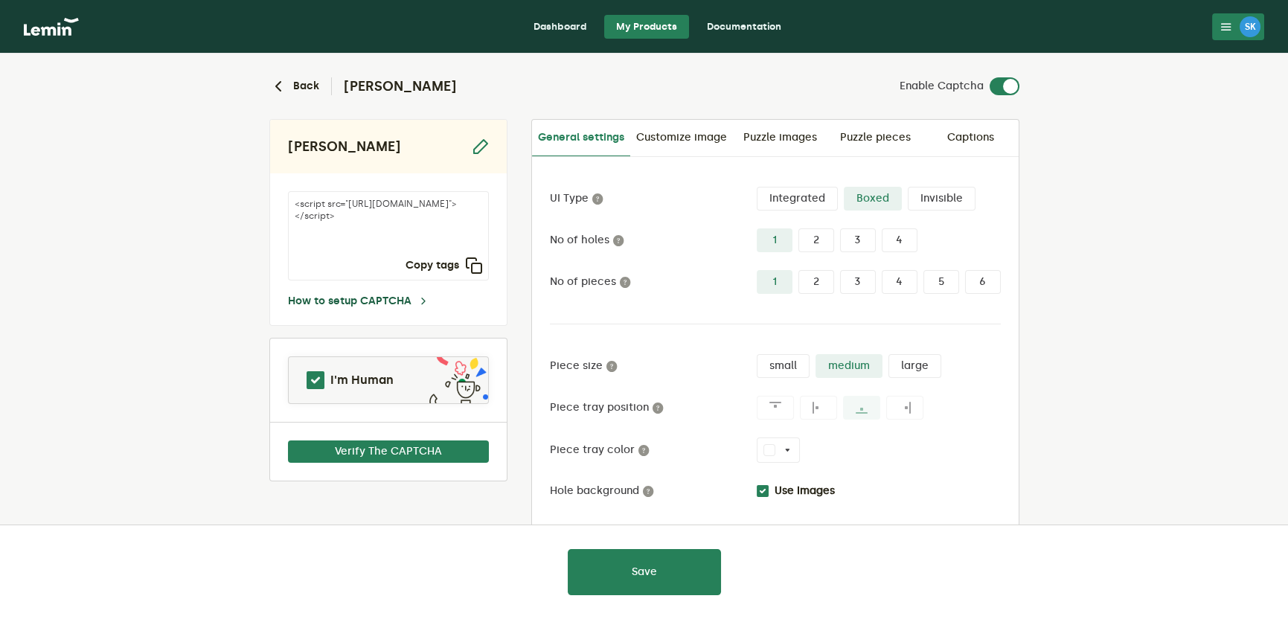
click at [381, 301] on link "How to setup CAPTCHA" at bounding box center [358, 301] width 141 height 12
click at [469, 262] on icon "button" at bounding box center [474, 266] width 18 height 18
click at [1157, 108] on lemin-captcha-form "Back [PERSON_NAME] Enable Captcha [PERSON_NAME] <script src="[URL][DOMAIN_NAME]…" at bounding box center [644, 401] width 1288 height 695
